Goal: Task Accomplishment & Management: Use online tool/utility

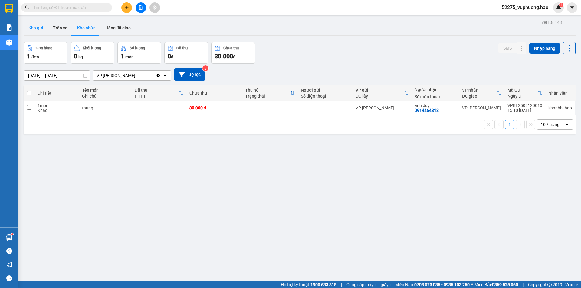
click at [39, 29] on button "Kho gửi" at bounding box center [36, 28] width 25 height 15
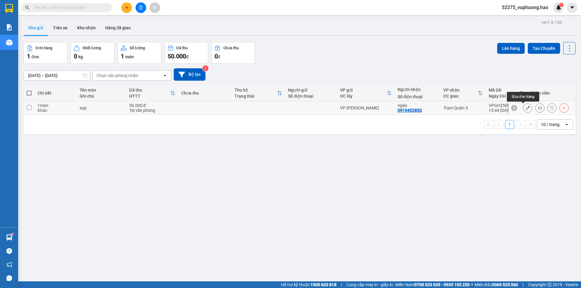
click at [524, 107] on button at bounding box center [528, 108] width 8 height 11
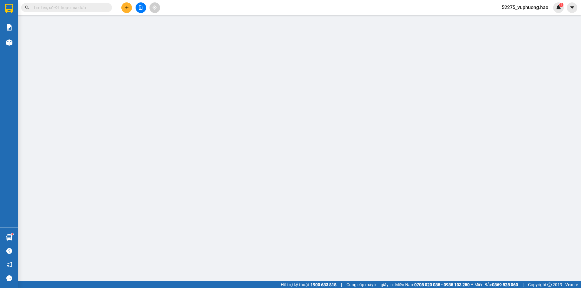
type input "0919452853"
type input "ngân"
type input "50.000"
type input "0"
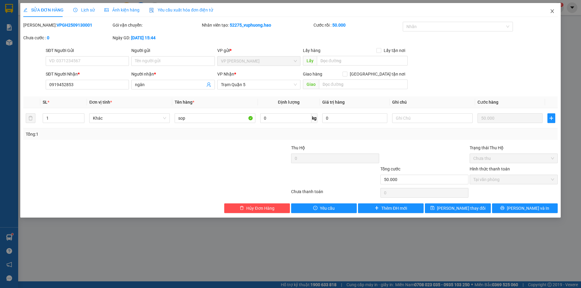
click at [553, 13] on icon "close" at bounding box center [552, 11] width 5 height 5
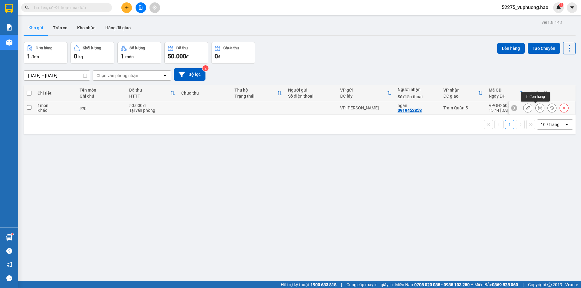
click at [538, 107] on icon at bounding box center [540, 108] width 4 height 4
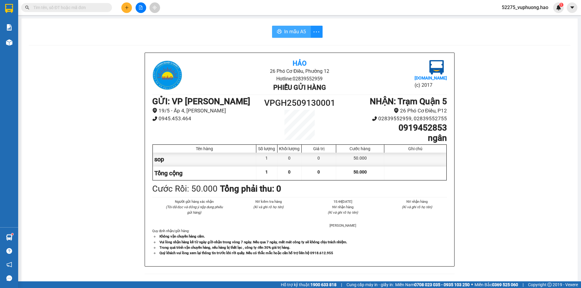
click at [292, 31] on span "In mẫu A5" at bounding box center [295, 32] width 22 height 8
